Goal: Purchase product/service

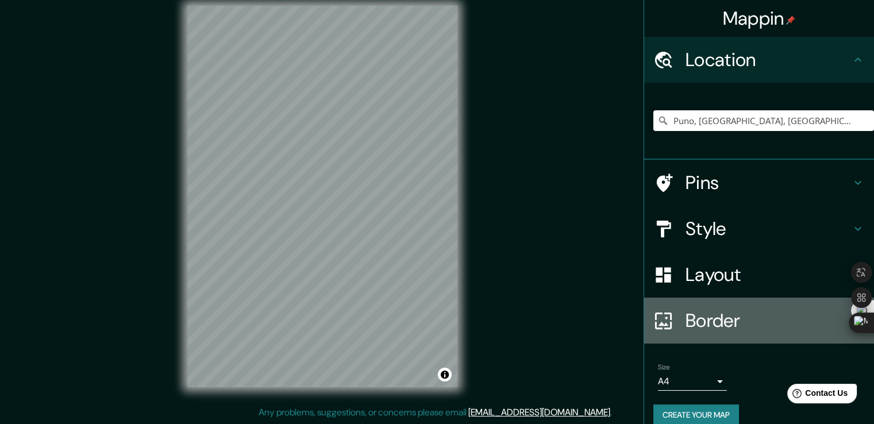
click at [706, 319] on h4 "Border" at bounding box center [769, 320] width 166 height 23
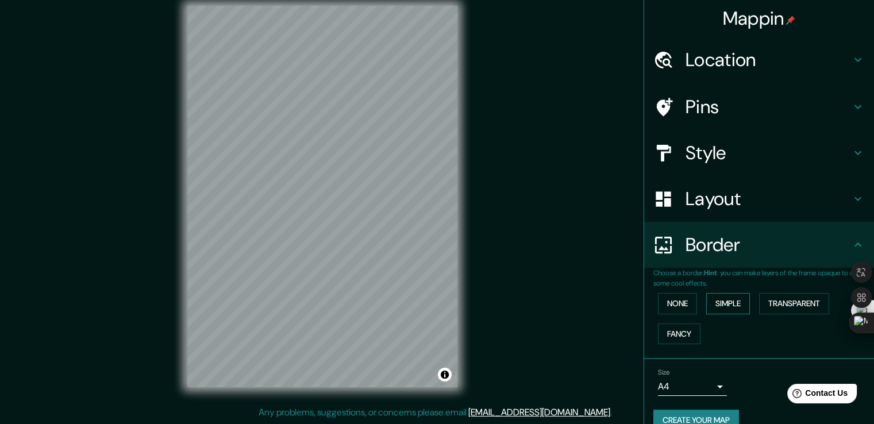
click at [729, 303] on button "Simple" at bounding box center [728, 303] width 44 height 21
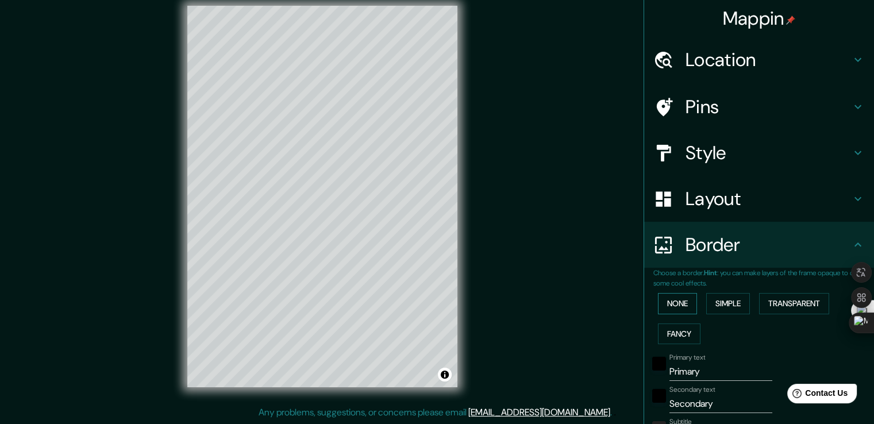
click at [678, 307] on button "None" at bounding box center [677, 303] width 39 height 21
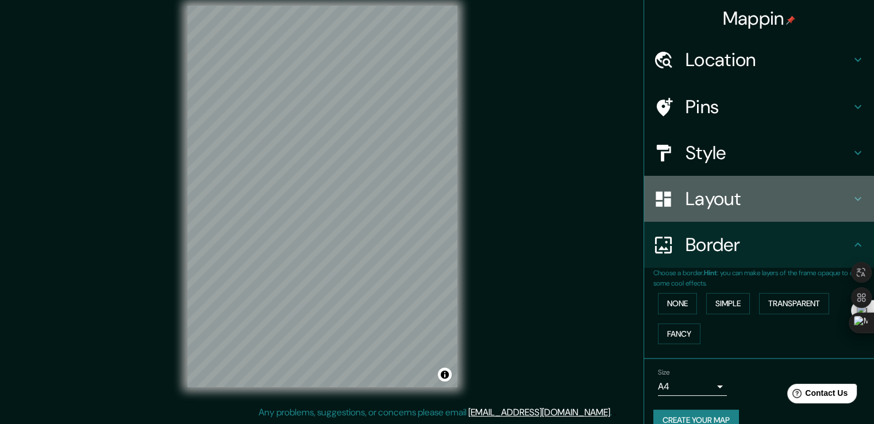
click at [716, 205] on h4 "Layout" at bounding box center [769, 198] width 166 height 23
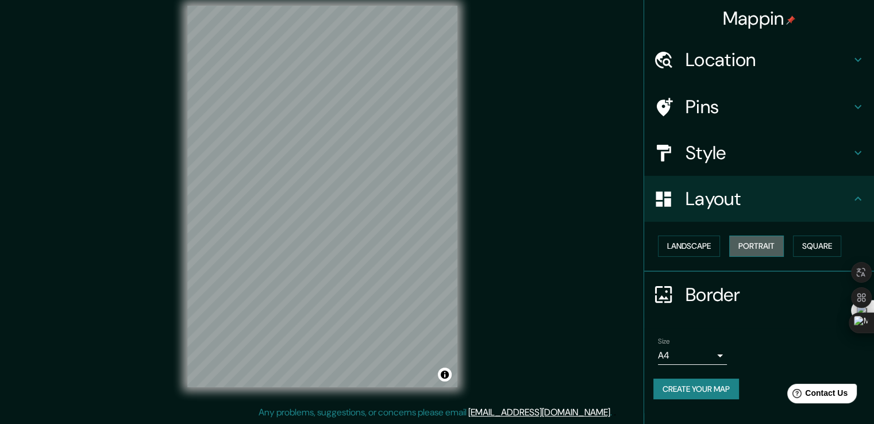
click at [768, 249] on button "Portrait" at bounding box center [756, 246] width 55 height 21
click at [826, 248] on button "Square" at bounding box center [817, 246] width 48 height 21
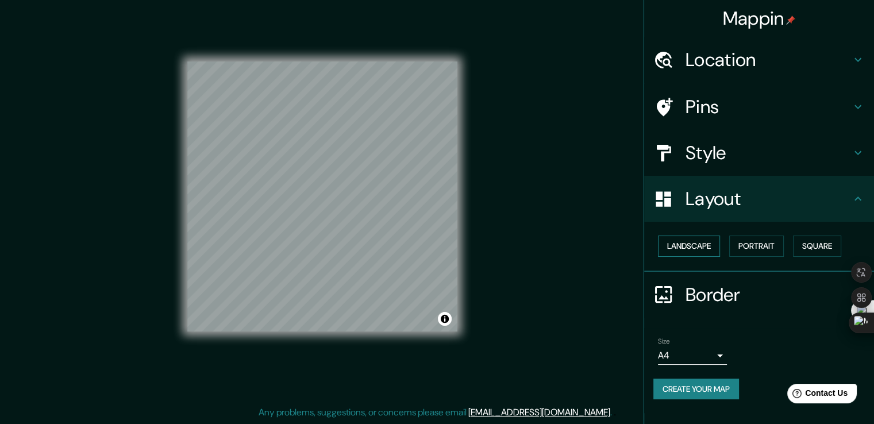
click at [711, 249] on button "Landscape" at bounding box center [689, 246] width 62 height 21
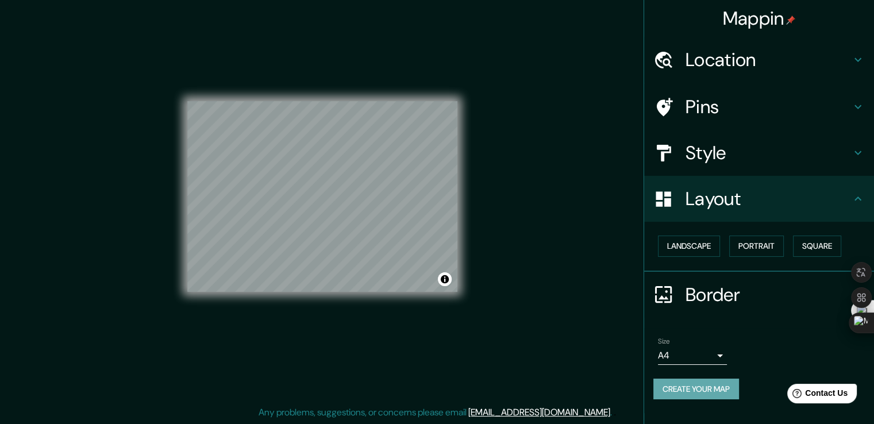
click at [712, 390] on button "Create your map" at bounding box center [696, 389] width 86 height 21
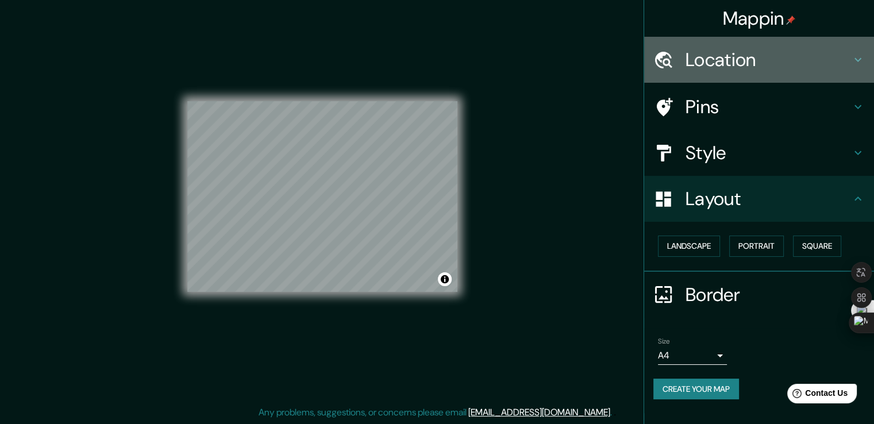
click at [716, 64] on h4 "Location" at bounding box center [769, 59] width 166 height 23
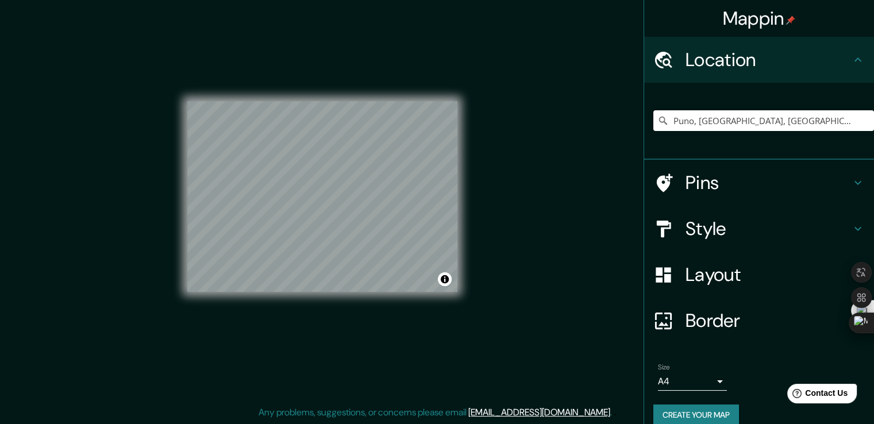
click at [716, 64] on h4 "Location" at bounding box center [769, 59] width 166 height 23
click at [699, 180] on h4 "Pins" at bounding box center [769, 182] width 166 height 23
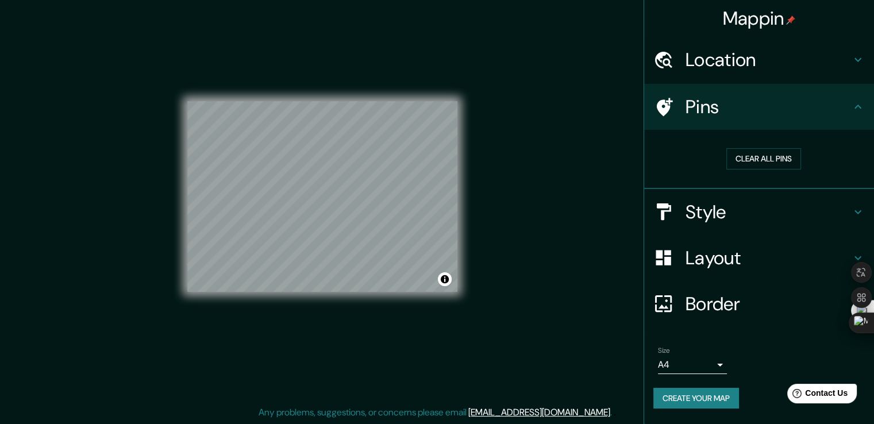
click at [705, 210] on h4 "Style" at bounding box center [769, 212] width 166 height 23
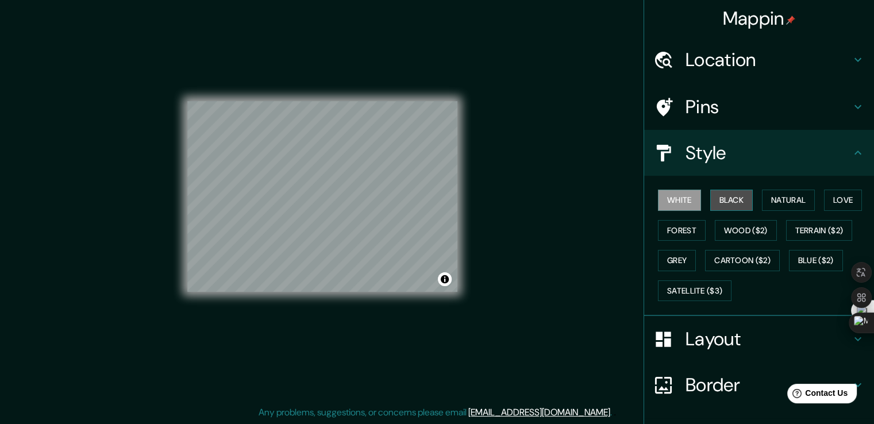
click at [710, 194] on button "Black" at bounding box center [731, 200] width 43 height 21
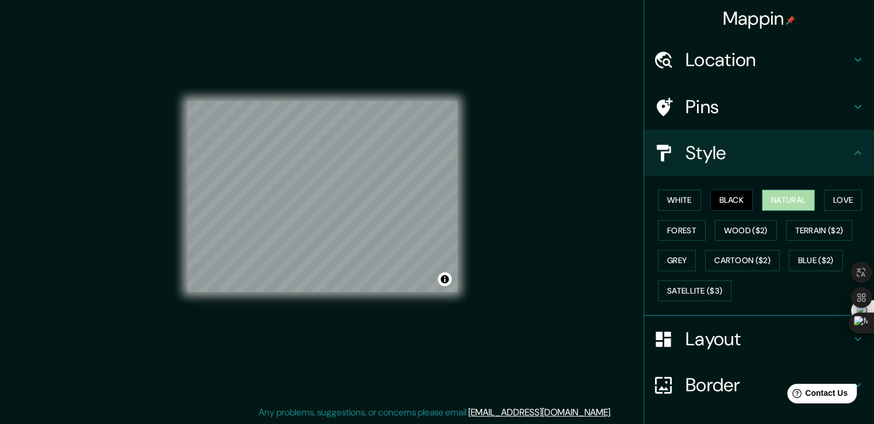
click at [778, 197] on button "Natural" at bounding box center [788, 200] width 53 height 21
click at [848, 202] on button "Love" at bounding box center [843, 200] width 38 height 21
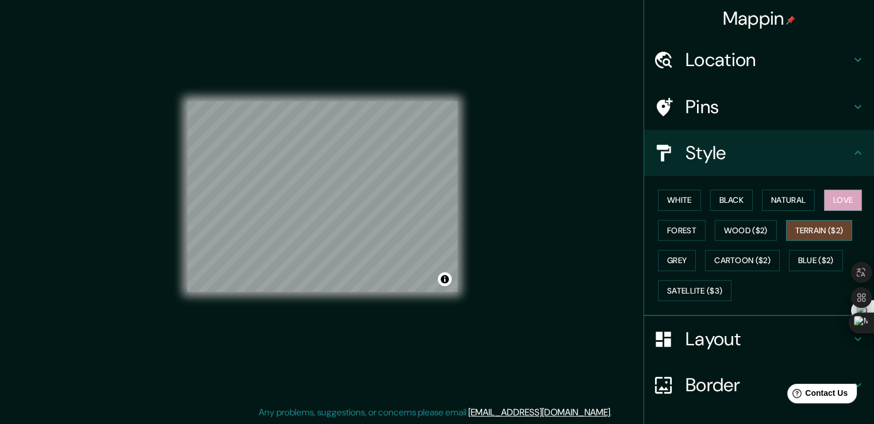
click at [809, 229] on button "Terrain ($2)" at bounding box center [819, 230] width 67 height 21
click at [802, 249] on div "White Black Natural Love Forest Wood ($2) Terrain ($2) Grey Cartoon ($2) Blue (…" at bounding box center [763, 245] width 221 height 121
click at [802, 253] on button "Blue ($2)" at bounding box center [816, 260] width 54 height 21
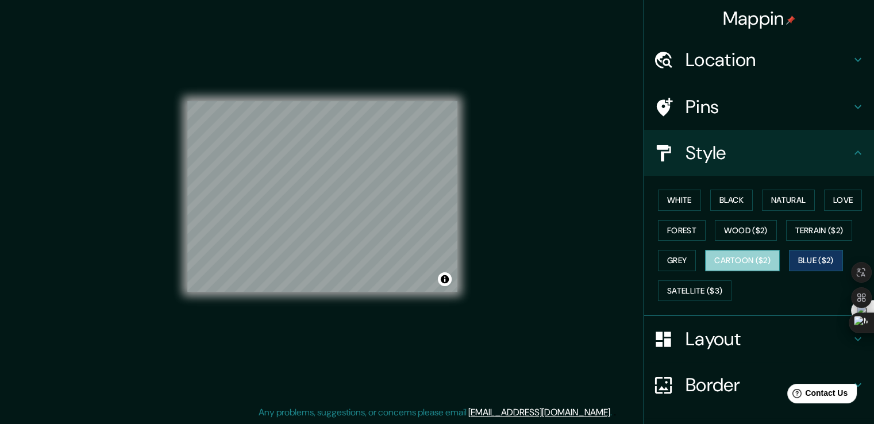
click at [759, 259] on button "Cartoon ($2)" at bounding box center [742, 260] width 75 height 21
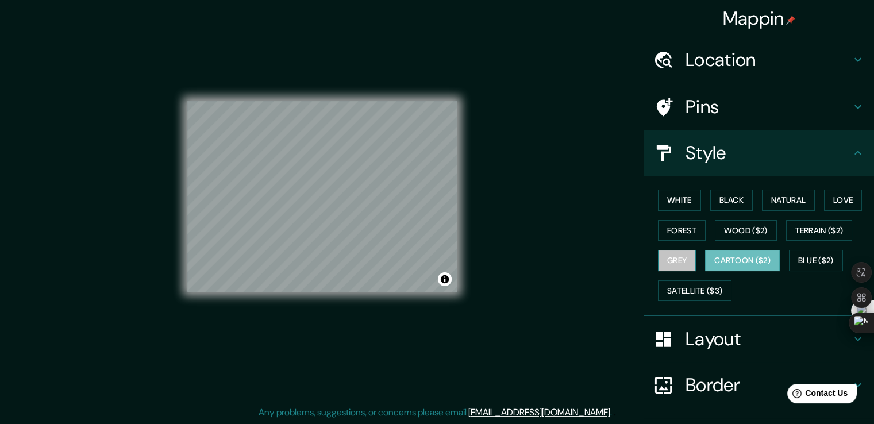
click at [671, 254] on button "Grey" at bounding box center [677, 260] width 38 height 21
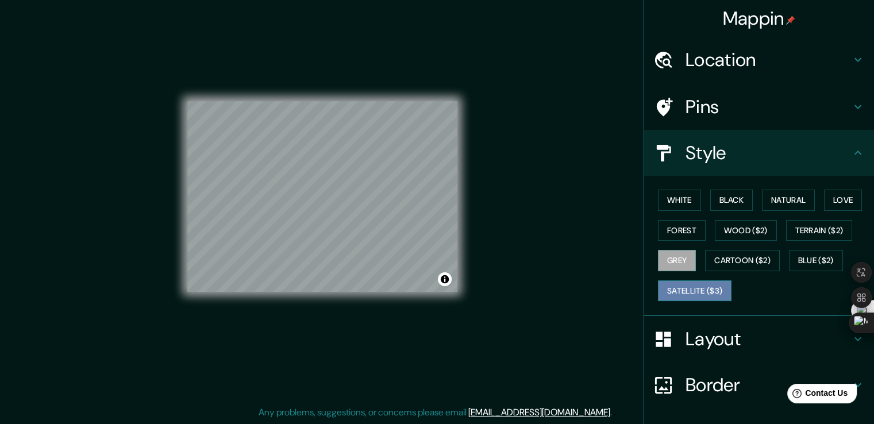
click at [699, 290] on button "Satellite ($3)" at bounding box center [695, 290] width 74 height 21
click at [729, 205] on button "Black" at bounding box center [731, 200] width 43 height 21
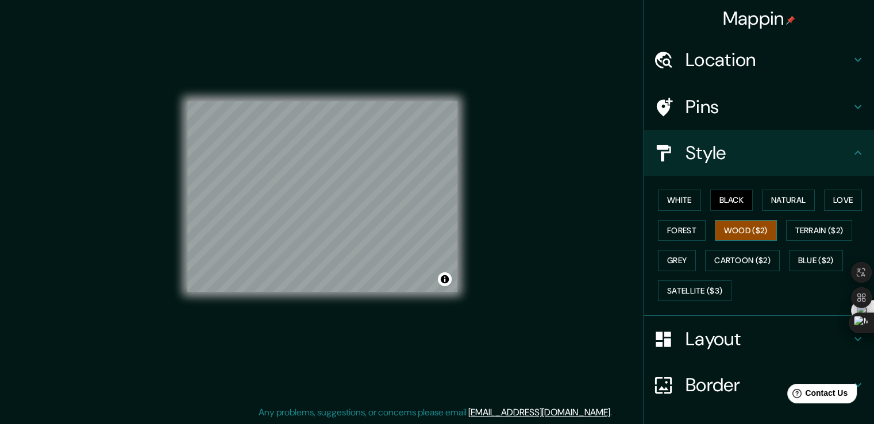
click at [726, 230] on button "Wood ($2)" at bounding box center [746, 230] width 62 height 21
click at [683, 205] on button "White" at bounding box center [679, 200] width 43 height 21
click at [728, 198] on button "Black" at bounding box center [731, 200] width 43 height 21
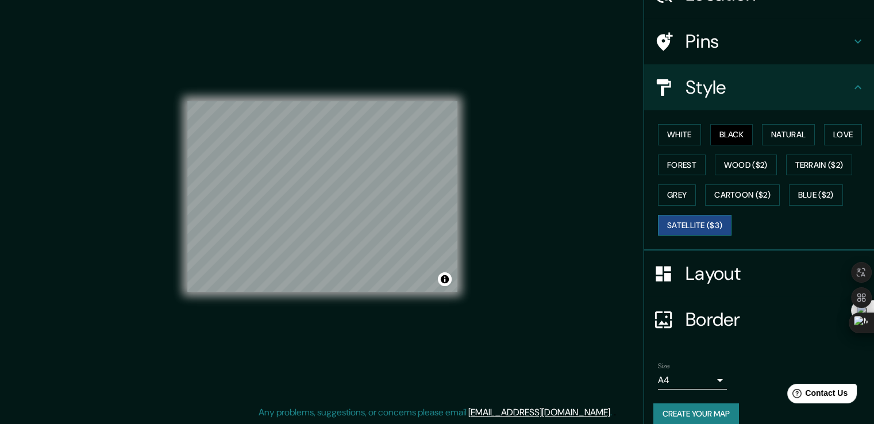
scroll to position [78, 0]
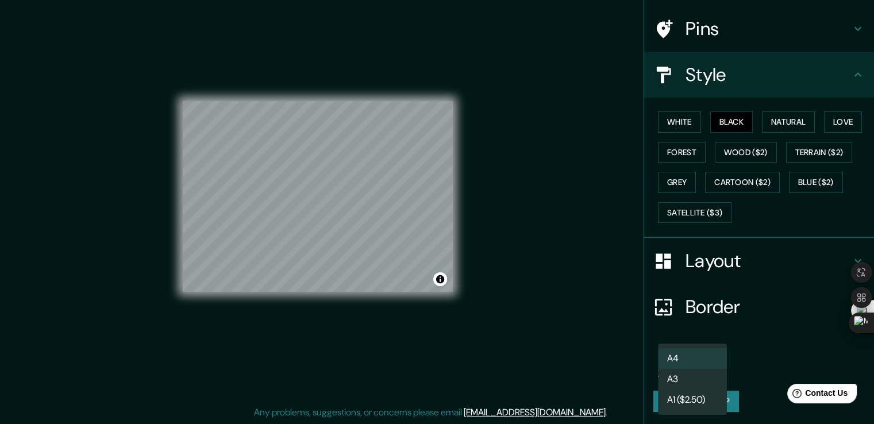
click at [712, 366] on body "Mappin Location [GEOGRAPHIC_DATA], [GEOGRAPHIC_DATA], [GEOGRAPHIC_DATA] Pins St…" at bounding box center [437, 199] width 874 height 424
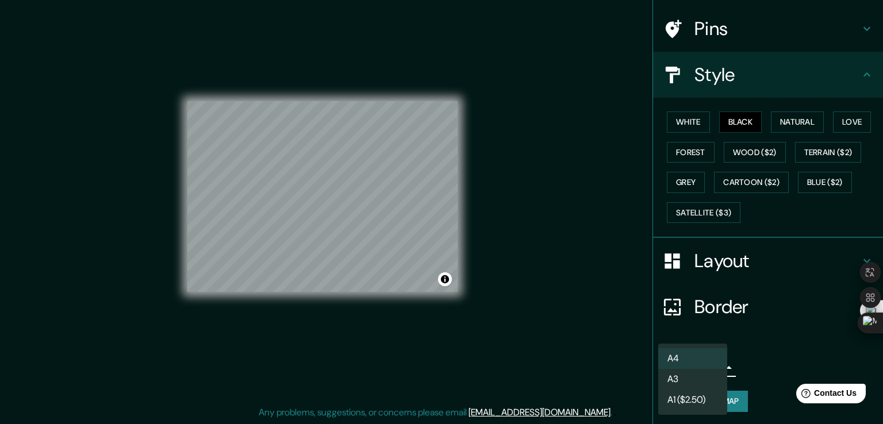
click at [687, 384] on li "A3" at bounding box center [692, 379] width 69 height 21
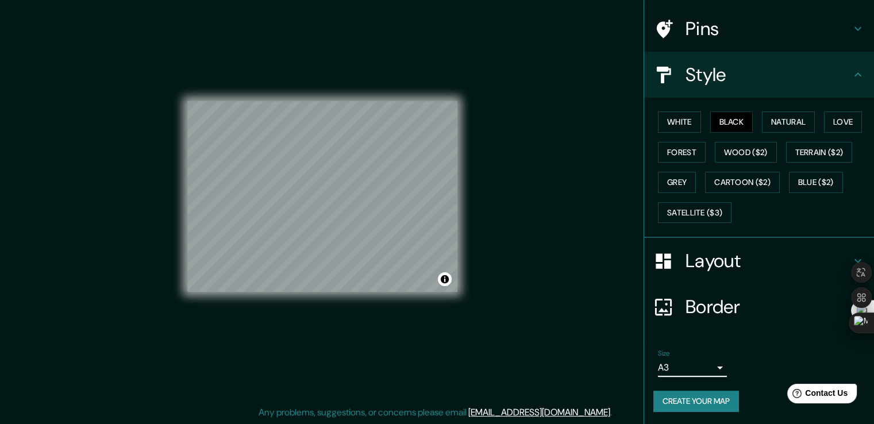
click at [672, 401] on button "Create your map" at bounding box center [696, 401] width 86 height 21
